Goal: Transaction & Acquisition: Book appointment/travel/reservation

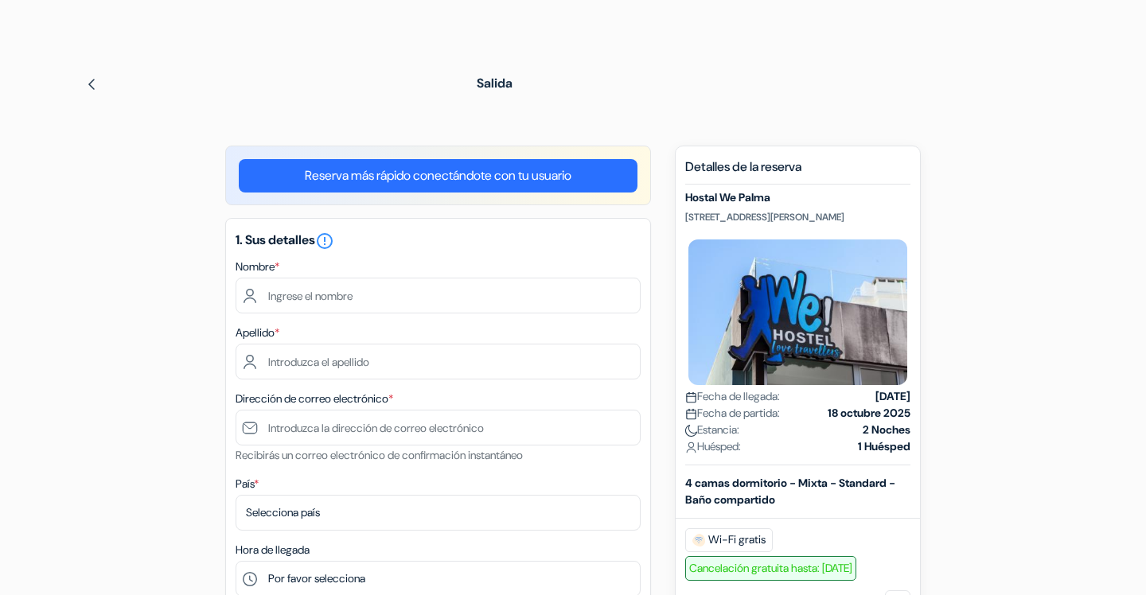
scroll to position [111, 0]
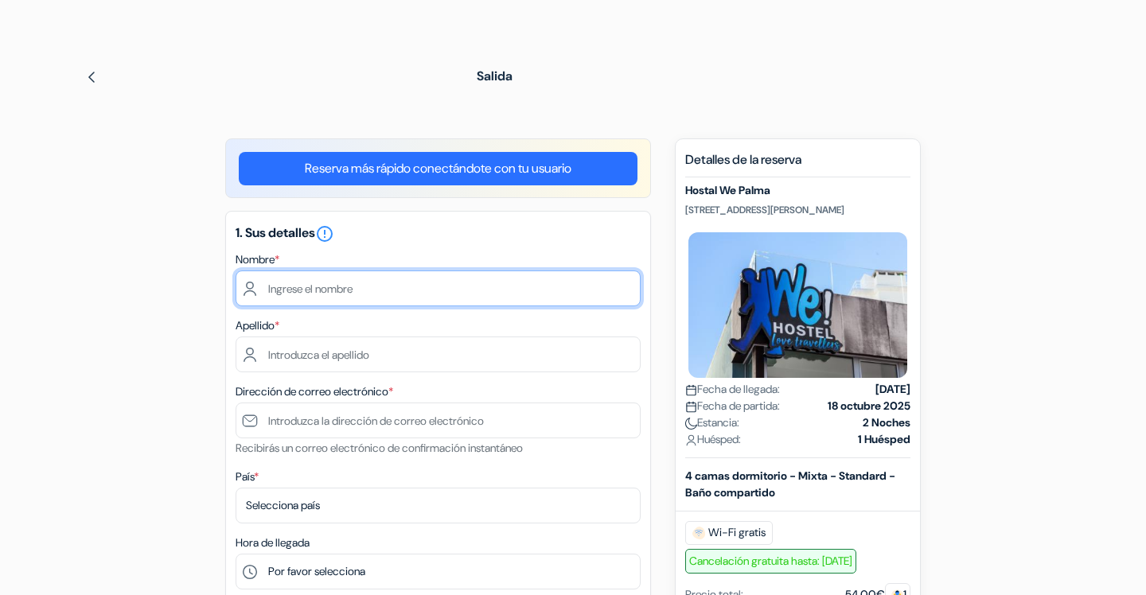
click at [514, 284] on input "text" at bounding box center [438, 289] width 405 height 36
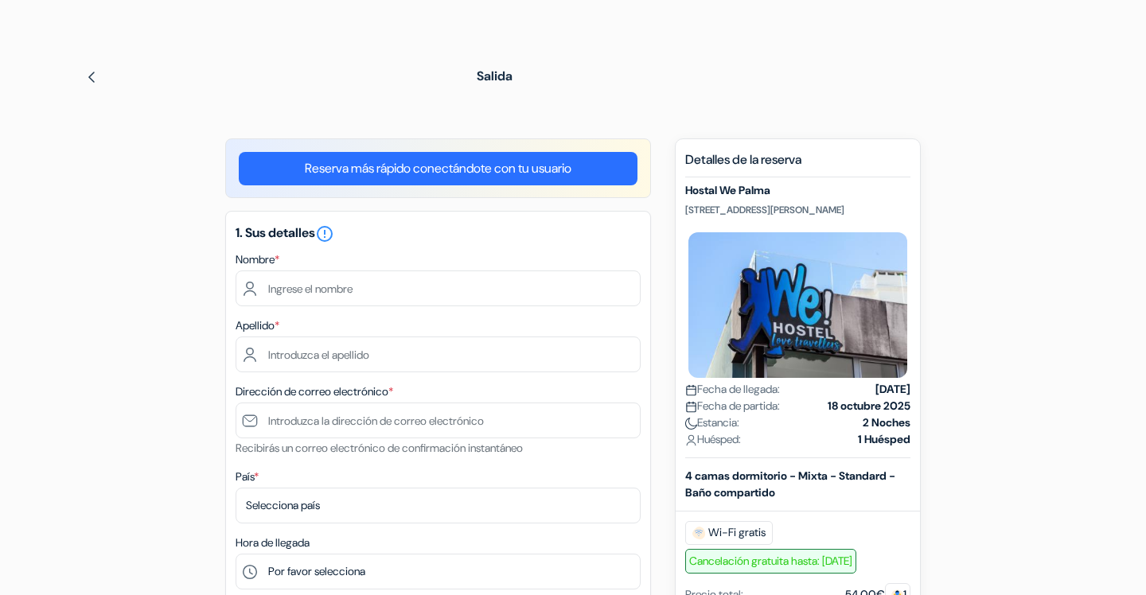
click at [505, 171] on link "Reserva más rápido conectándote con tu usuario" at bounding box center [438, 168] width 399 height 33
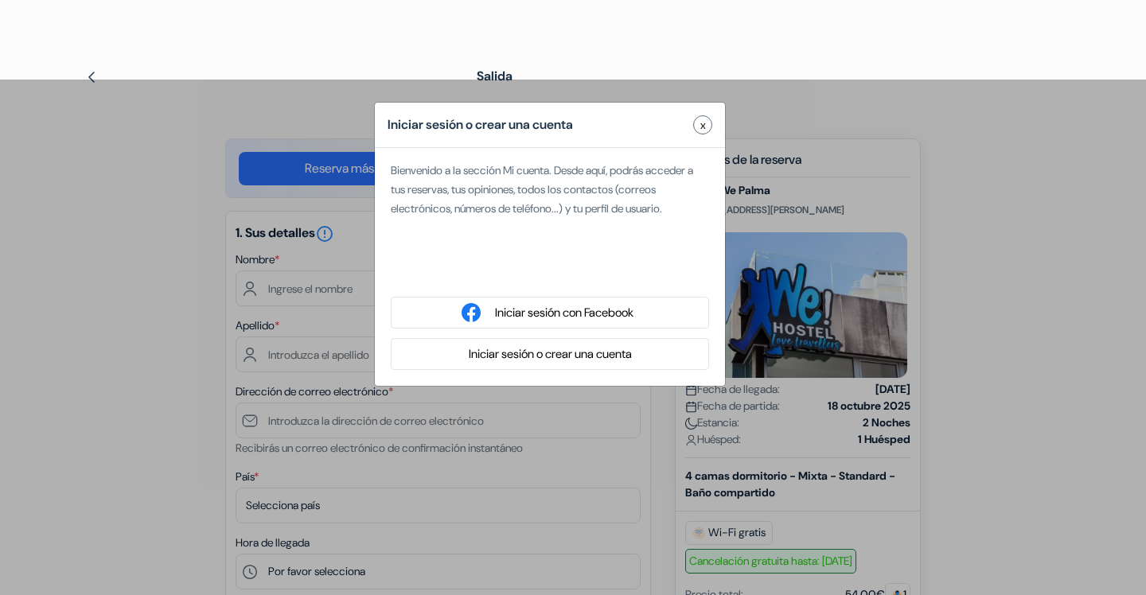
scroll to position [142, 0]
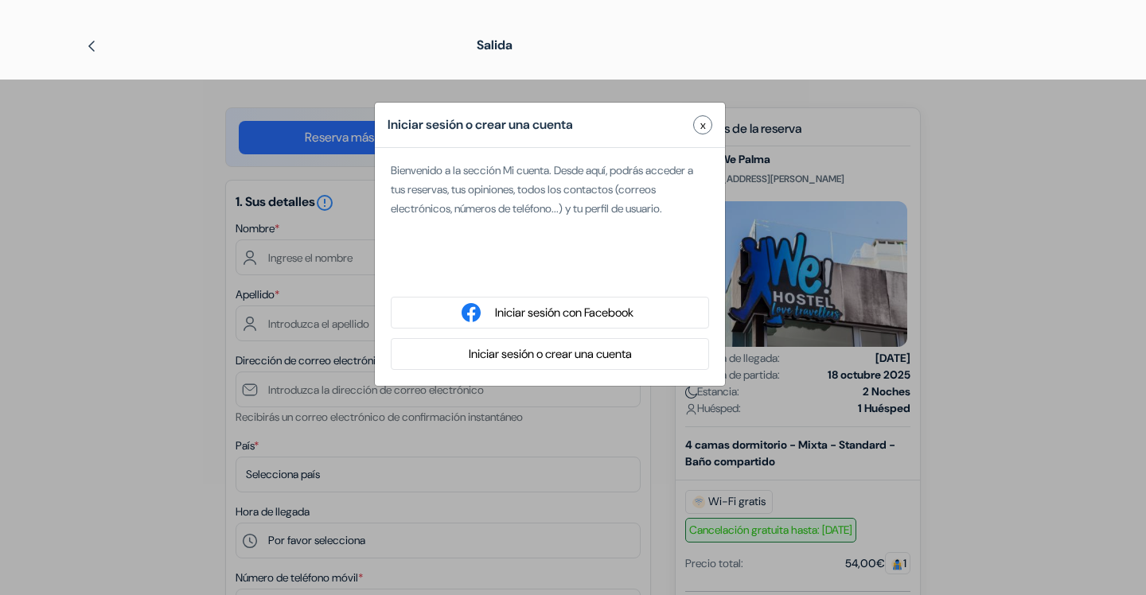
type input "[PERSON_NAME]"
type input "[PERSON_NAME][EMAIL_ADDRESS][PERSON_NAME][DOMAIN_NAME]"
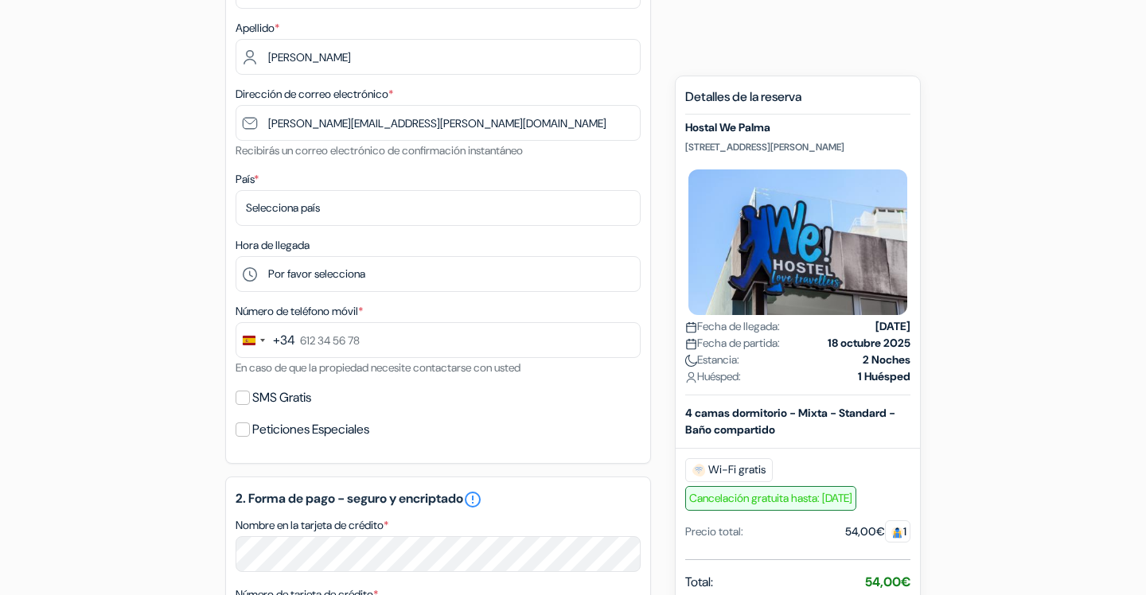
scroll to position [373, 0]
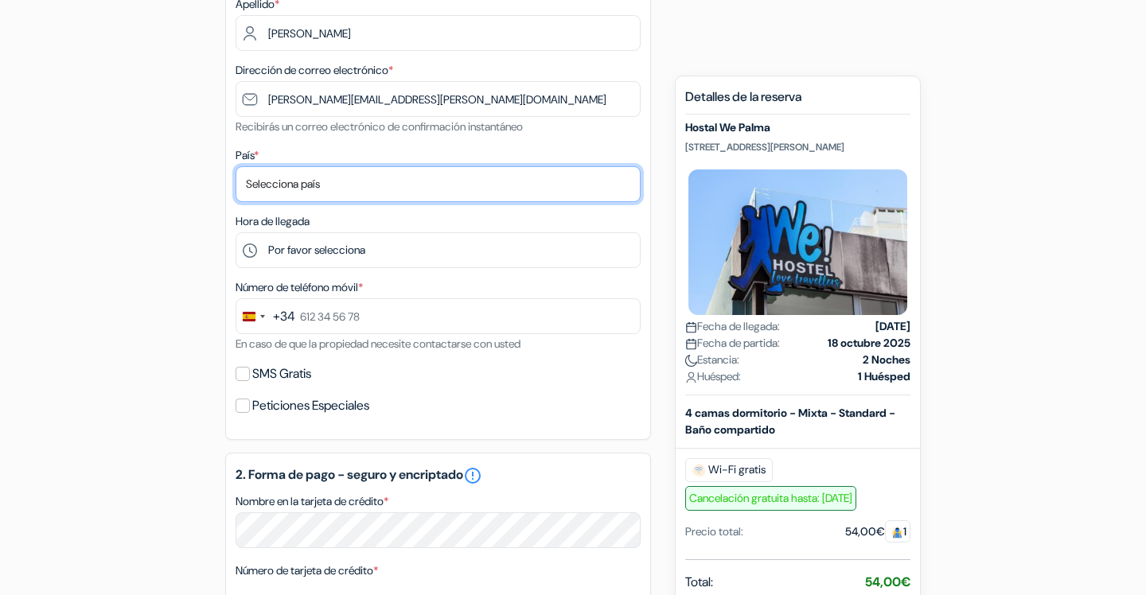
click at [314, 186] on select "Selecciona país Abjasia [GEOGRAPHIC_DATA] [GEOGRAPHIC_DATA] [GEOGRAPHIC_DATA] […" at bounding box center [438, 184] width 405 height 36
select select "62"
click at [236, 168] on select "Selecciona país Abjasia [GEOGRAPHIC_DATA] [GEOGRAPHIC_DATA] [GEOGRAPHIC_DATA] […" at bounding box center [438, 184] width 405 height 36
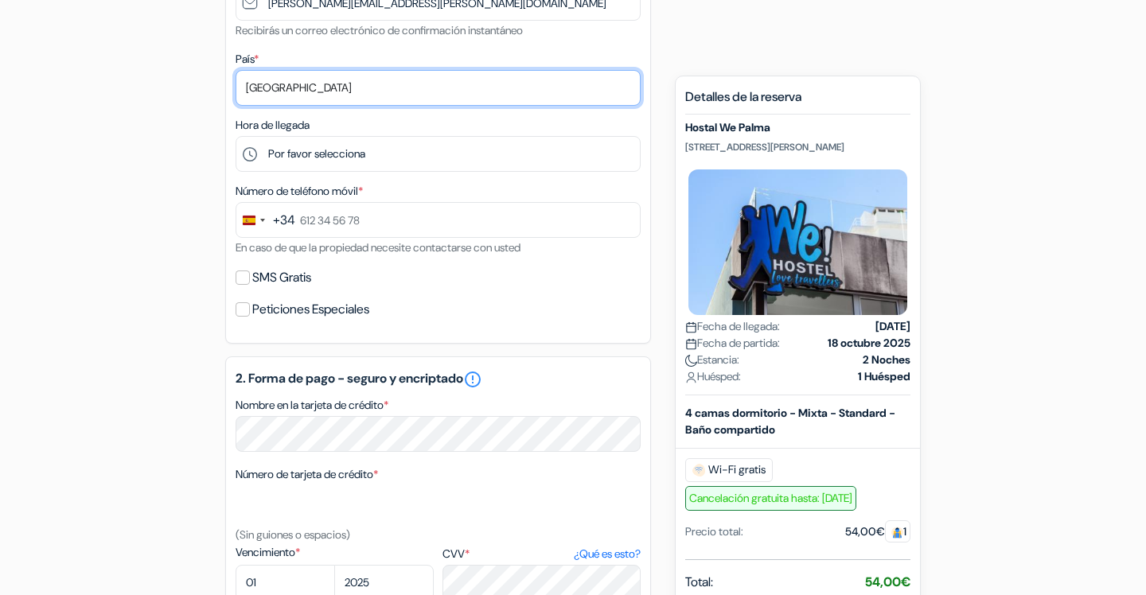
scroll to position [487, 0]
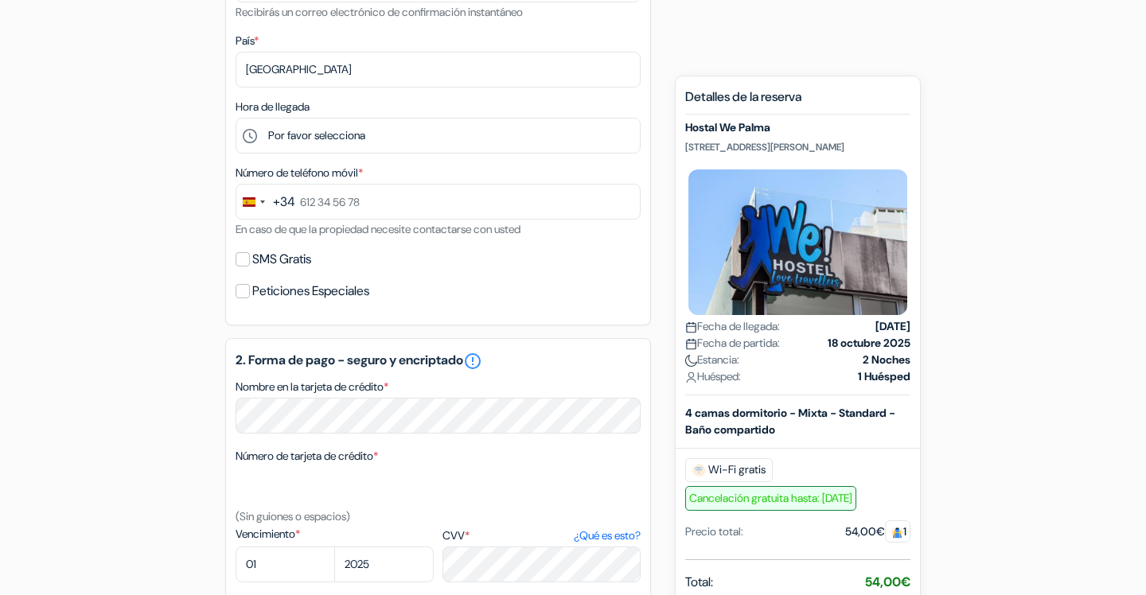
click at [286, 199] on div "+34" at bounding box center [284, 202] width 22 height 19
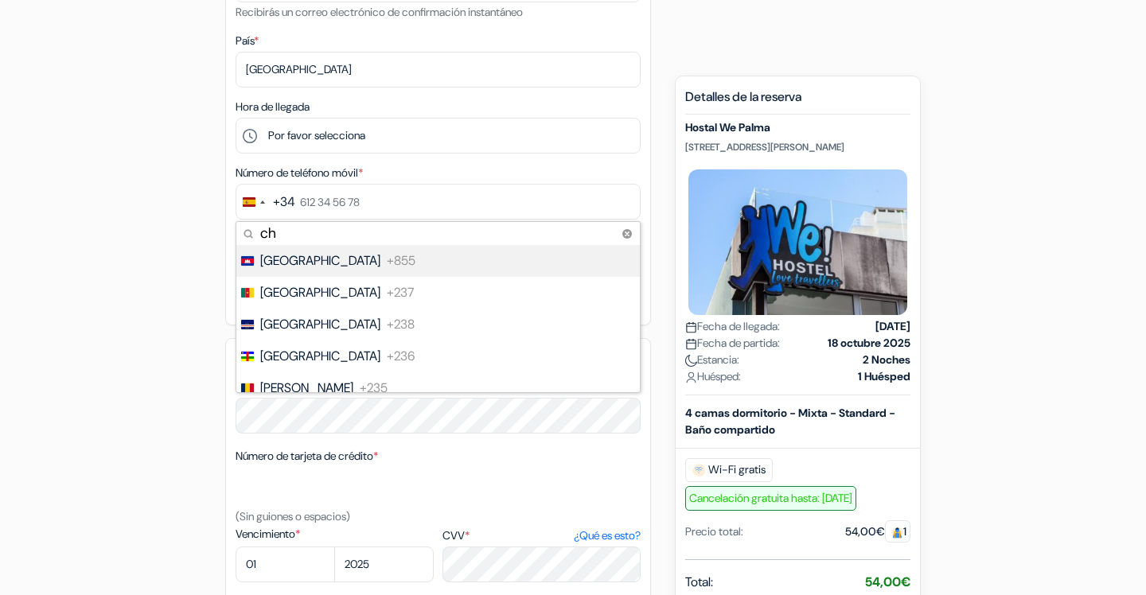
type input "chi"
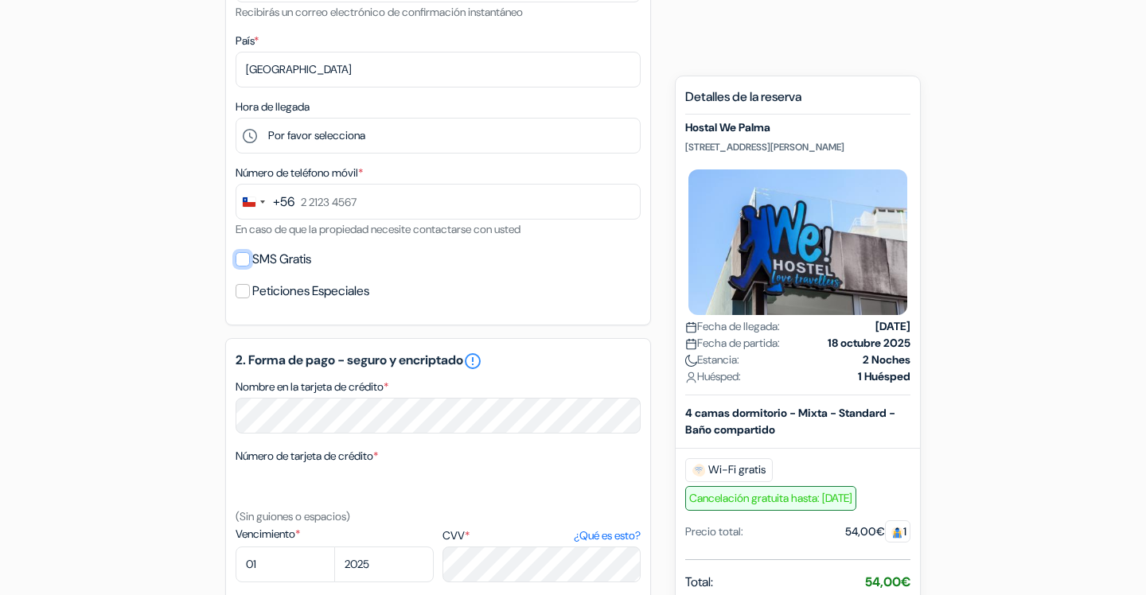
click at [246, 263] on input "SMS Gratis" at bounding box center [243, 259] width 14 height 14
checkbox input "true"
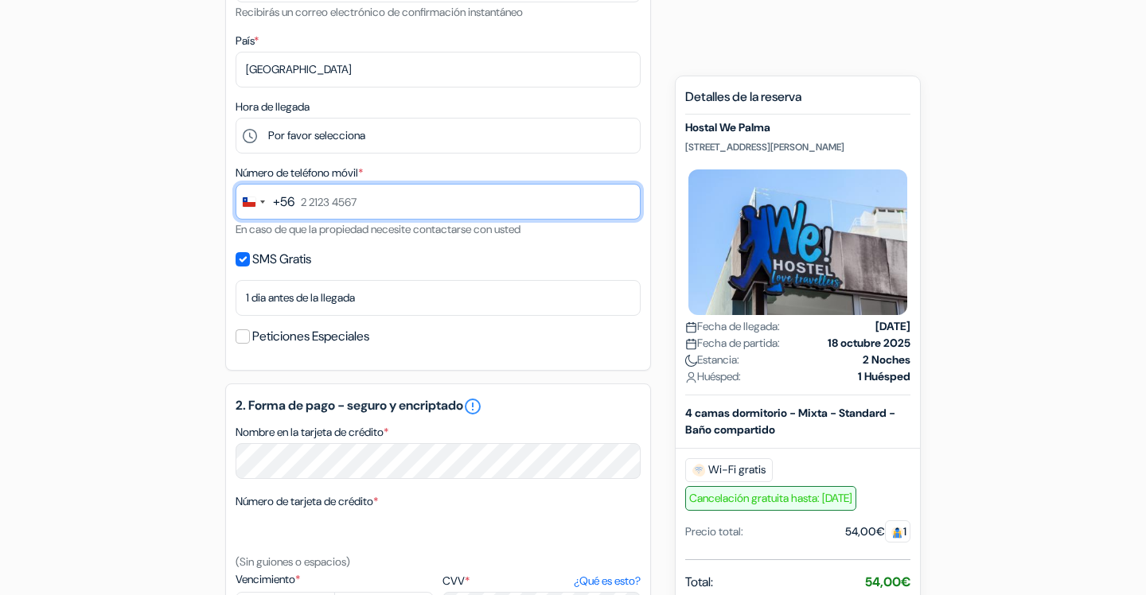
click at [395, 206] on input "text" at bounding box center [438, 202] width 405 height 36
type input "9 9889 7703"
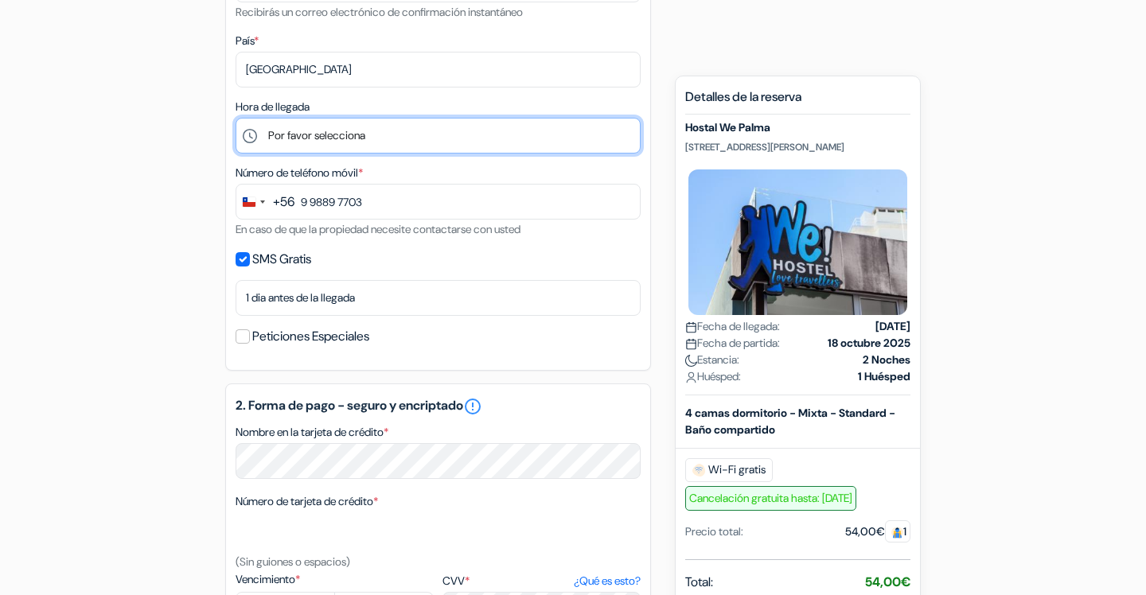
click at [399, 143] on select "Por favor selecciona 1:00 2:00 3:00 4:00 5:00 6:00 7:00 8:00 9:00 10:00 11:00 1…" at bounding box center [438, 136] width 405 height 36
select select "18"
click at [236, 119] on select "Por favor selecciona 1:00 2:00 3:00 4:00 5:00 6:00 7:00 8:00 9:00 10:00 11:00 1…" at bounding box center [438, 136] width 405 height 36
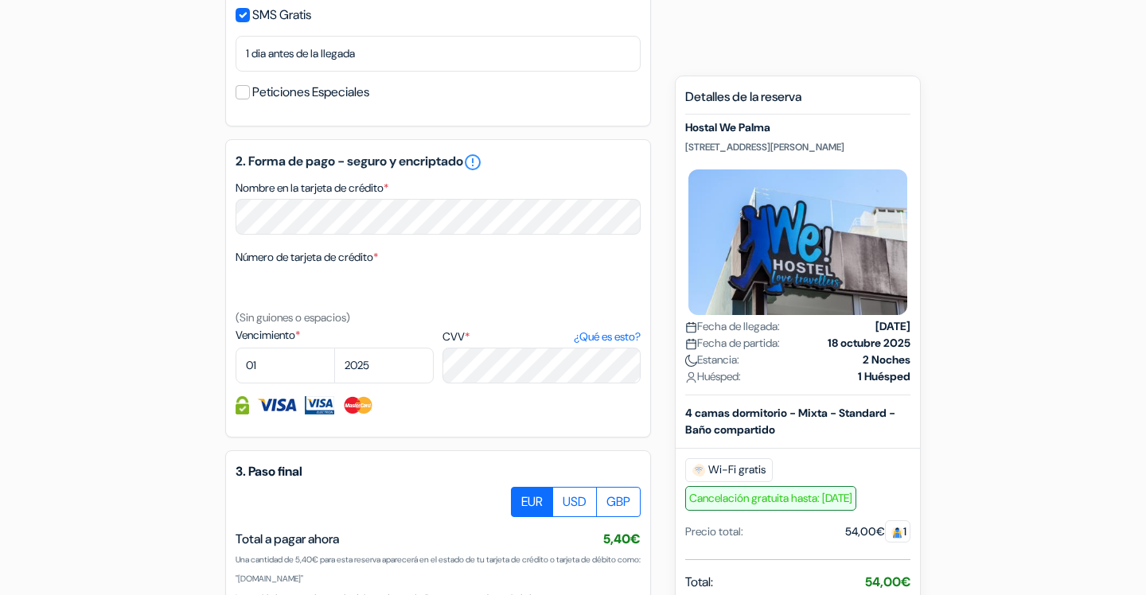
scroll to position [736, 0]
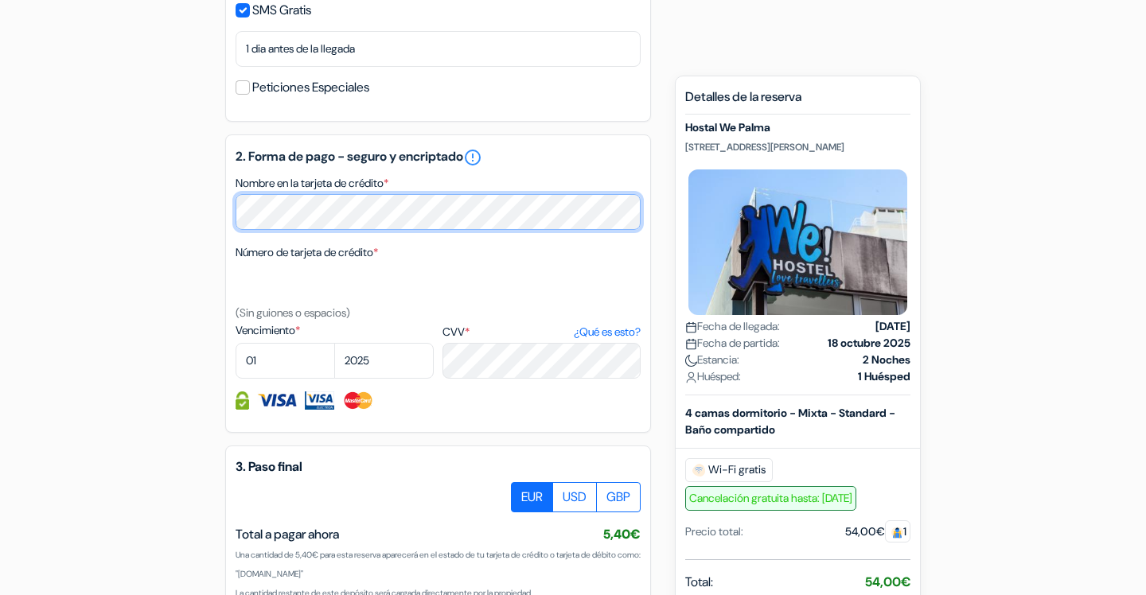
click at [115, 195] on div "add_box Hostal We Palma [STREET_ADDRESS][DEMOGRAPHIC_DATA][PERSON_NAME] Detalle…" at bounding box center [573, 141] width 1051 height 1257
click at [178, 215] on div "add_box Hostal We Palma [STREET_ADDRESS][DEMOGRAPHIC_DATA][PERSON_NAME] Detalle…" at bounding box center [573, 141] width 1051 height 1257
click at [140, 217] on div "add_box Hostal We Palma [STREET_ADDRESS][DEMOGRAPHIC_DATA][PERSON_NAME] Detalle…" at bounding box center [573, 141] width 1051 height 1257
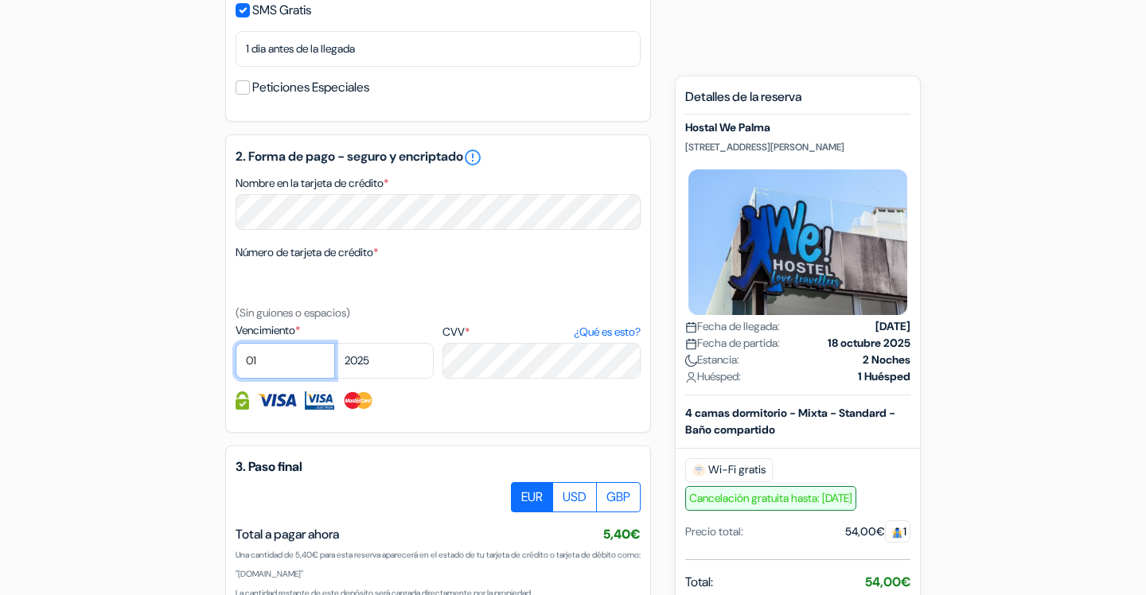
click at [282, 376] on select "01 02 03 04 05 06 07 08 09 10 11 12" at bounding box center [285, 361] width 99 height 36
select select "06"
click at [236, 346] on select "01 02 03 04 05 06 07 08 09 10 11 12" at bounding box center [285, 361] width 99 height 36
click at [367, 371] on select "2025 2026 2027 2028 2029 2030 2031 2032 2033 2034 2035 2036 2037 2038 2039 2040…" at bounding box center [383, 361] width 99 height 36
select select "2027"
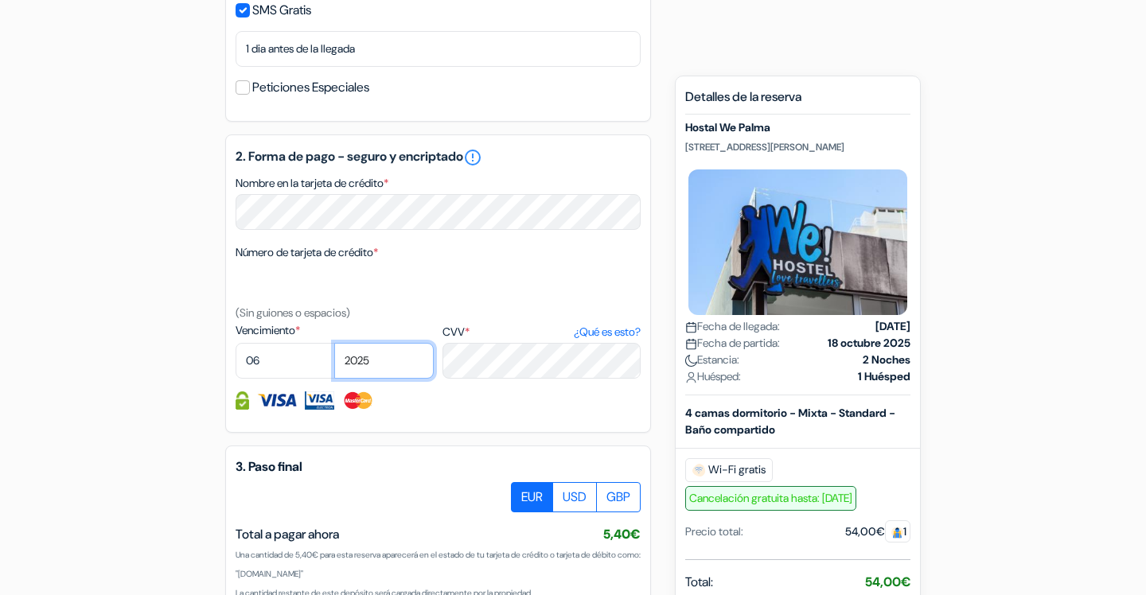
click at [334, 346] on select "2025 2026 2027 2028 2029 2030 2031 2032 2033 2034 2035 2036 2037 2038 2039 2040…" at bounding box center [383, 361] width 99 height 36
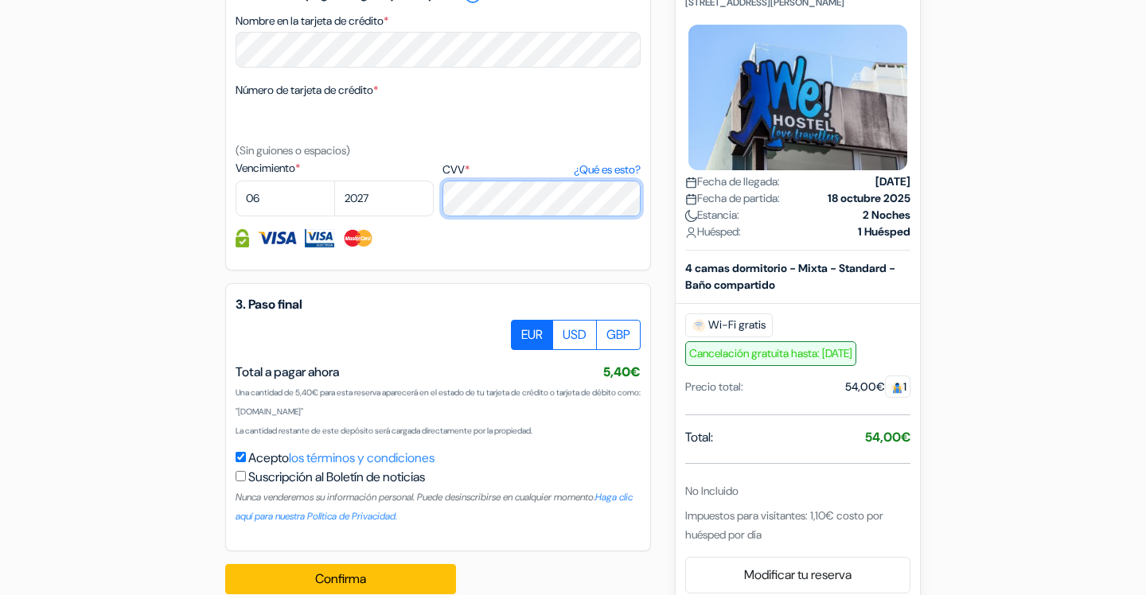
scroll to position [930, 0]
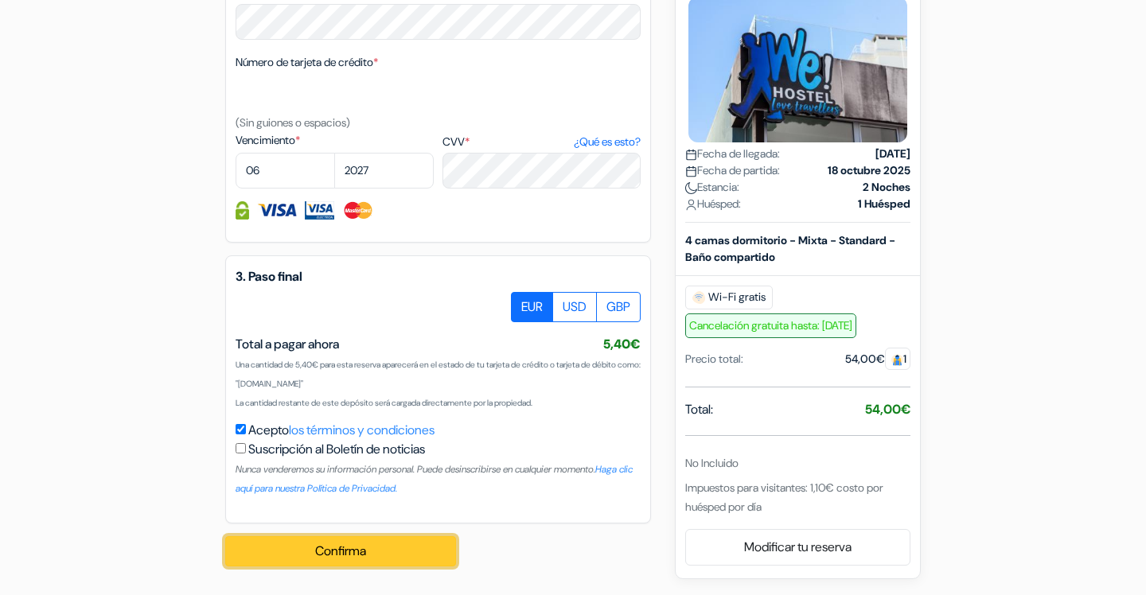
click at [330, 555] on button "Confirma" at bounding box center [340, 551] width 231 height 30
